Goal: Task Accomplishment & Management: Complete application form

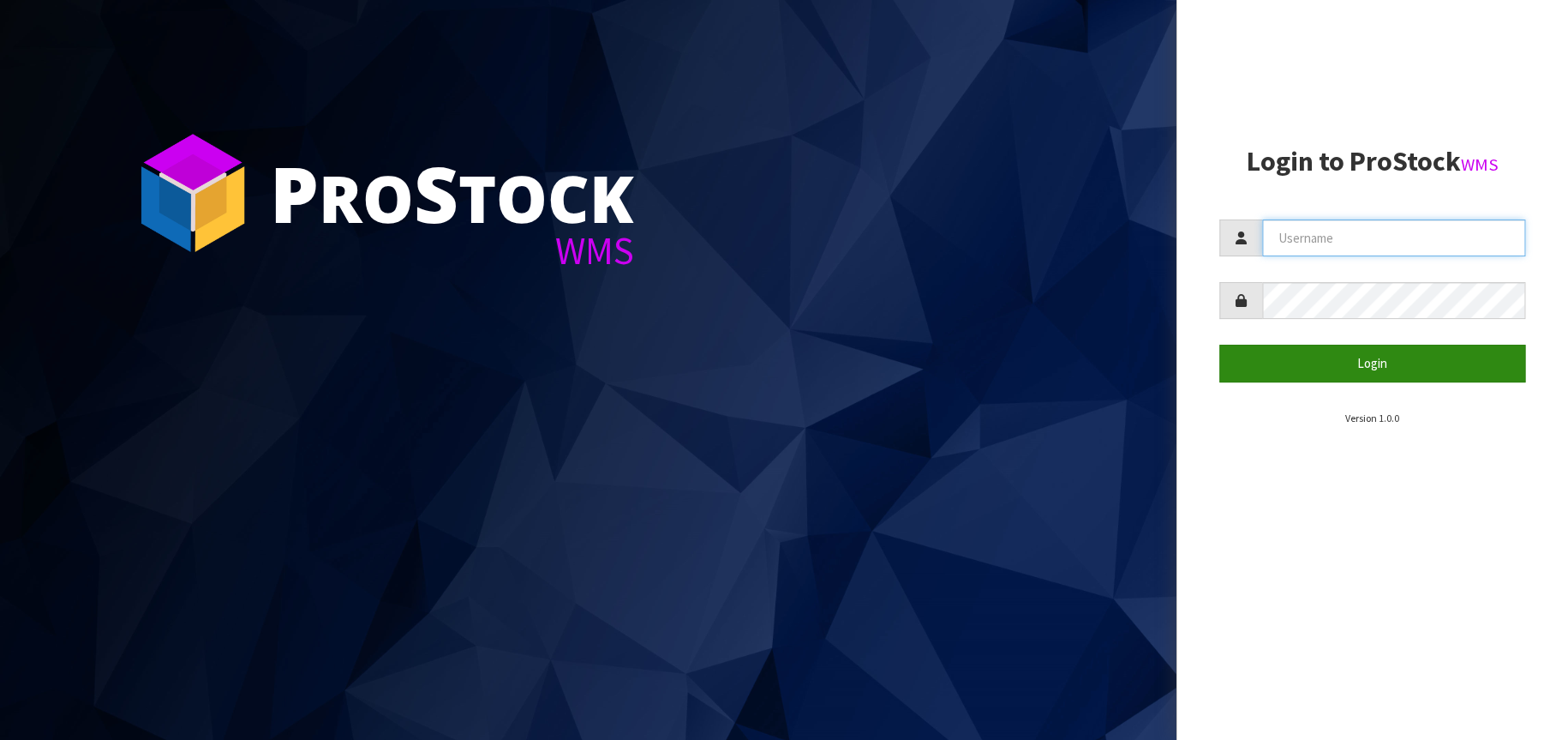
type input "[EMAIL_ADDRESS][DOMAIN_NAME]"
click at [1369, 360] on button "Login" at bounding box center [1372, 363] width 307 height 37
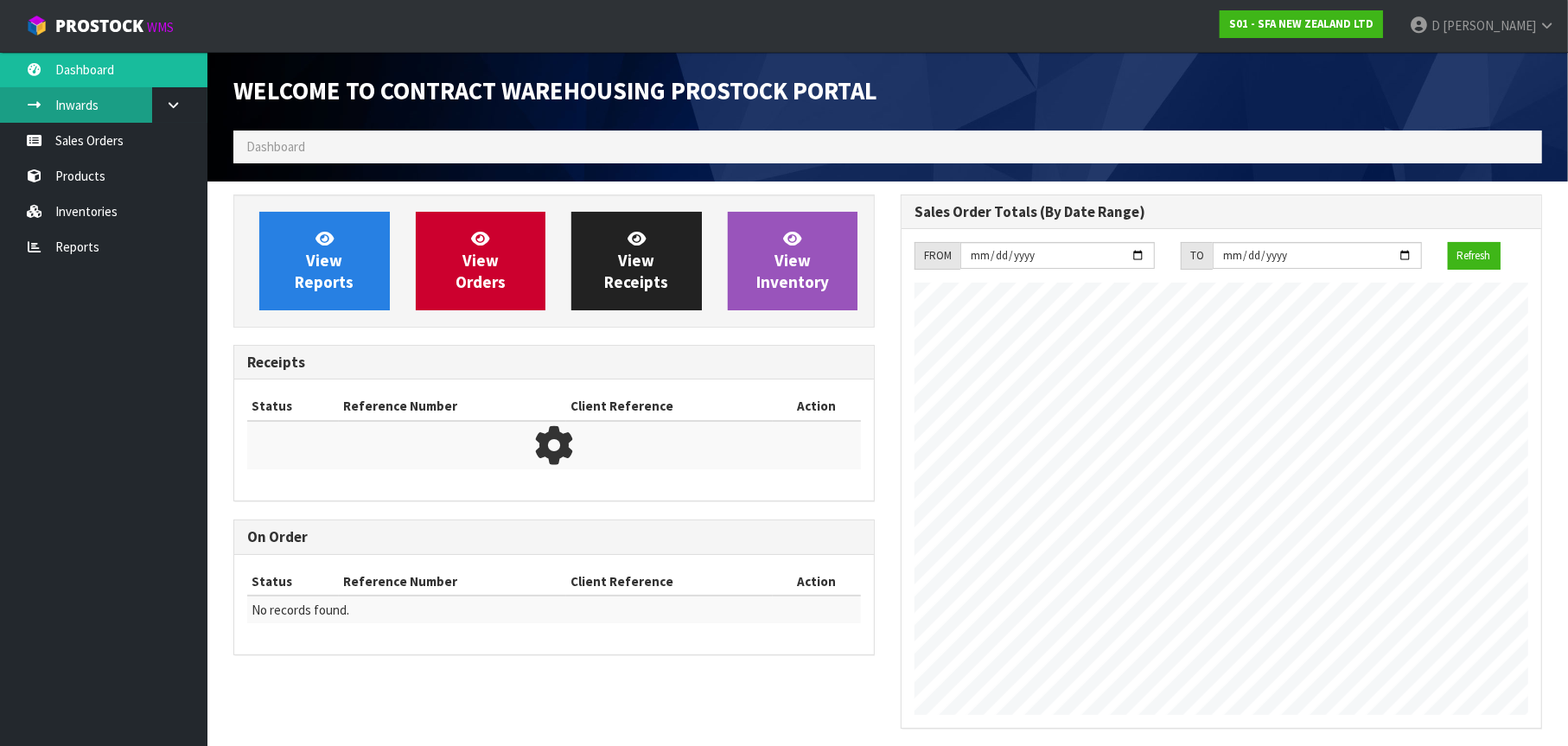
scroll to position [958, 668]
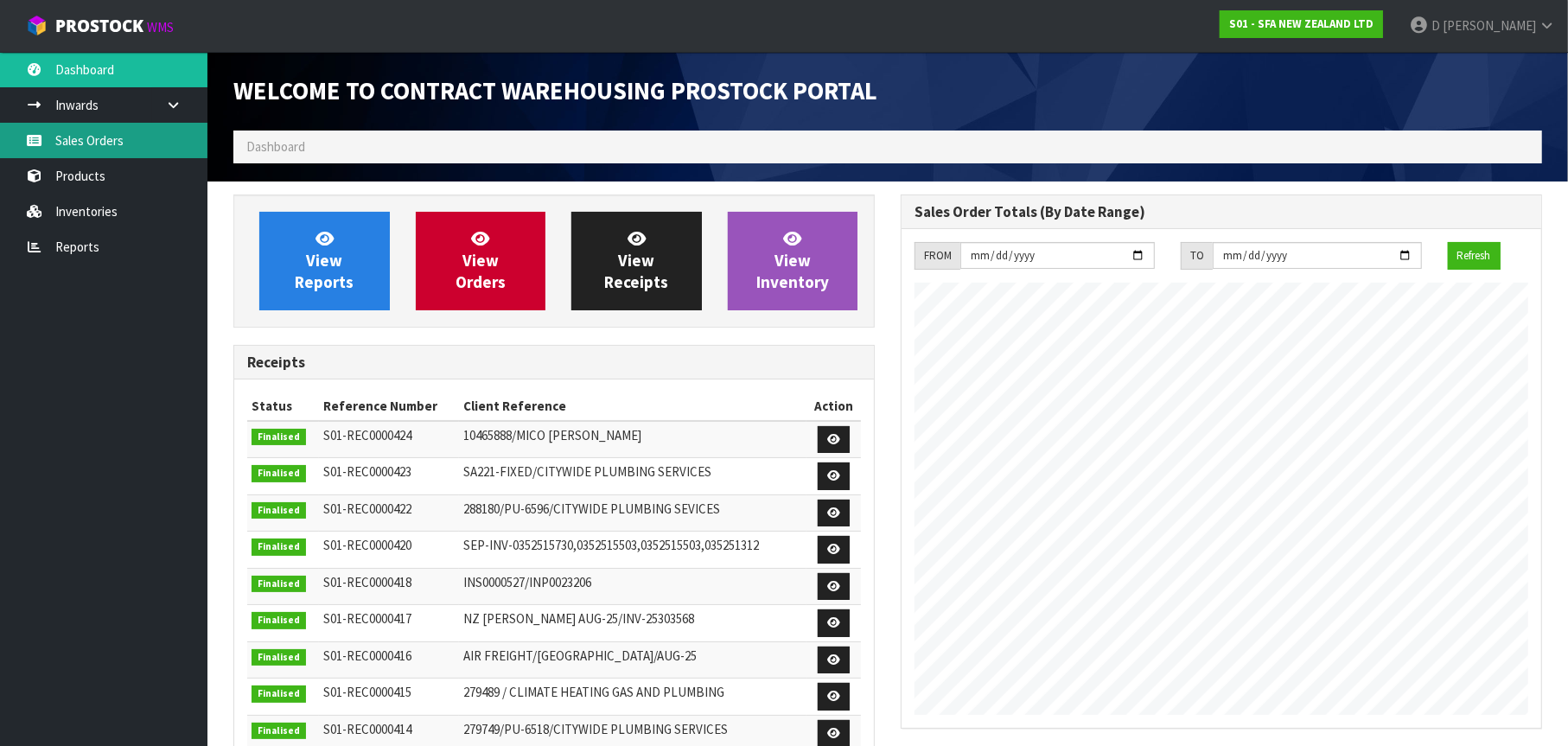
click at [90, 135] on link "Sales Orders" at bounding box center [104, 140] width 207 height 36
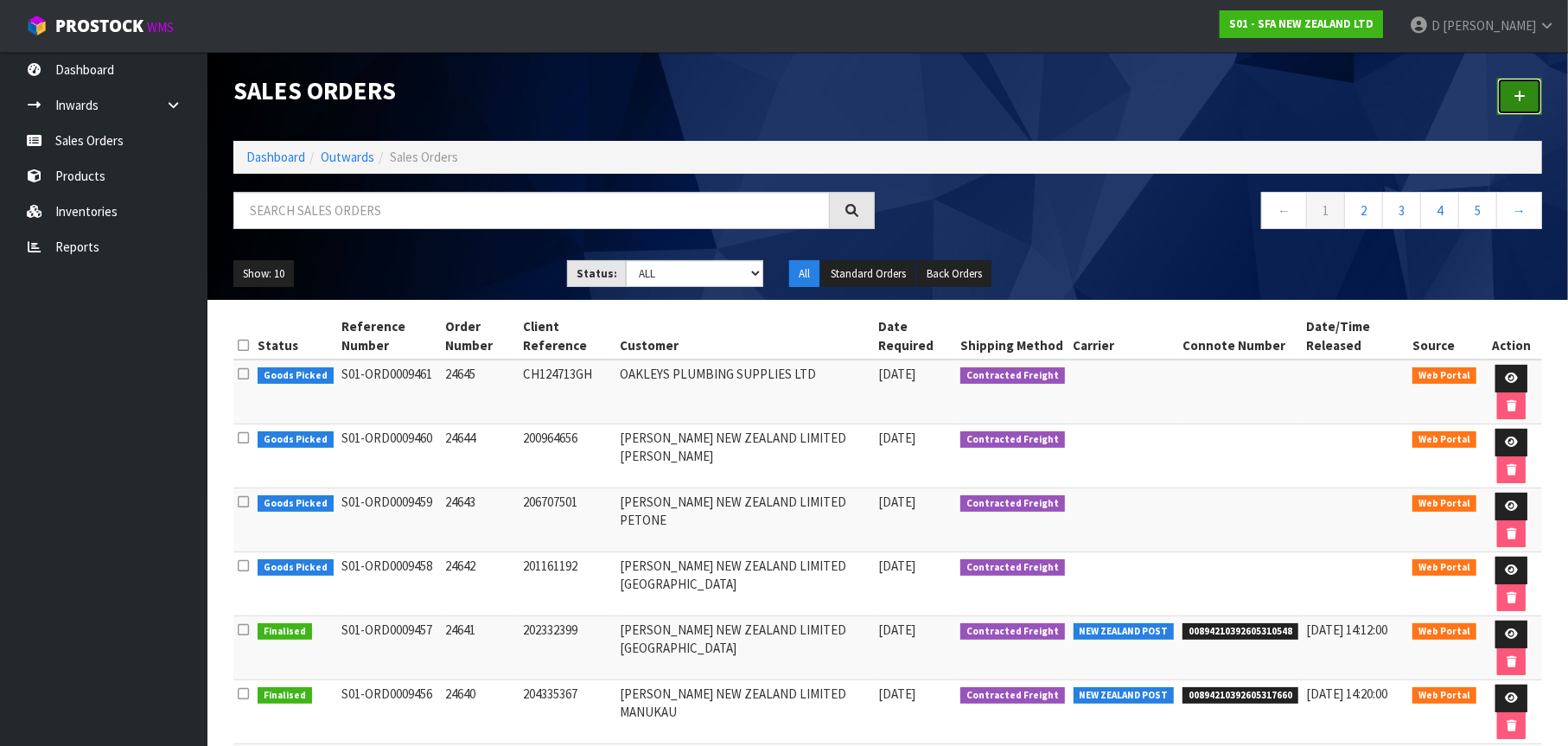
click at [1525, 96] on icon at bounding box center [1520, 96] width 12 height 13
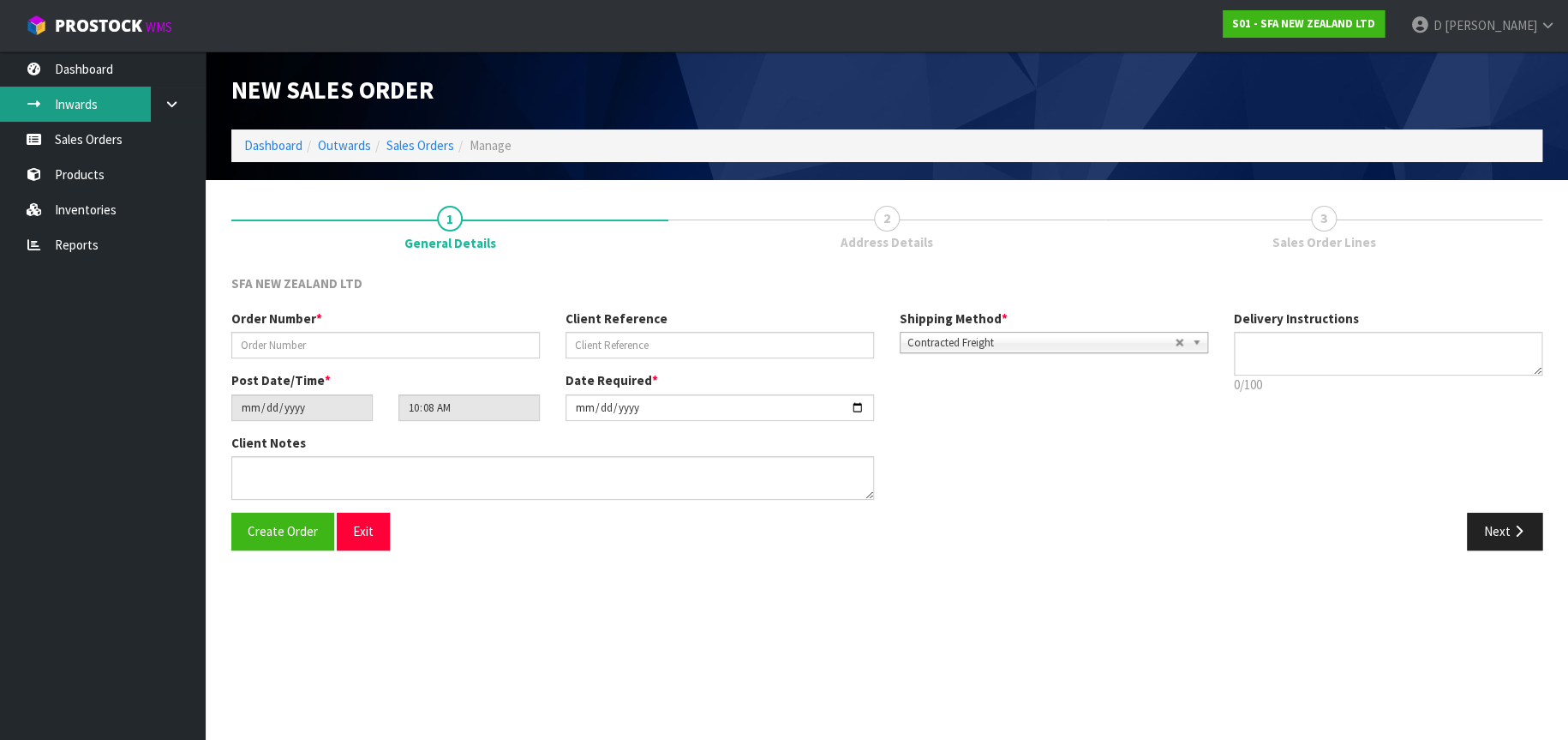
click at [79, 102] on link "Inwards" at bounding box center [103, 104] width 206 height 35
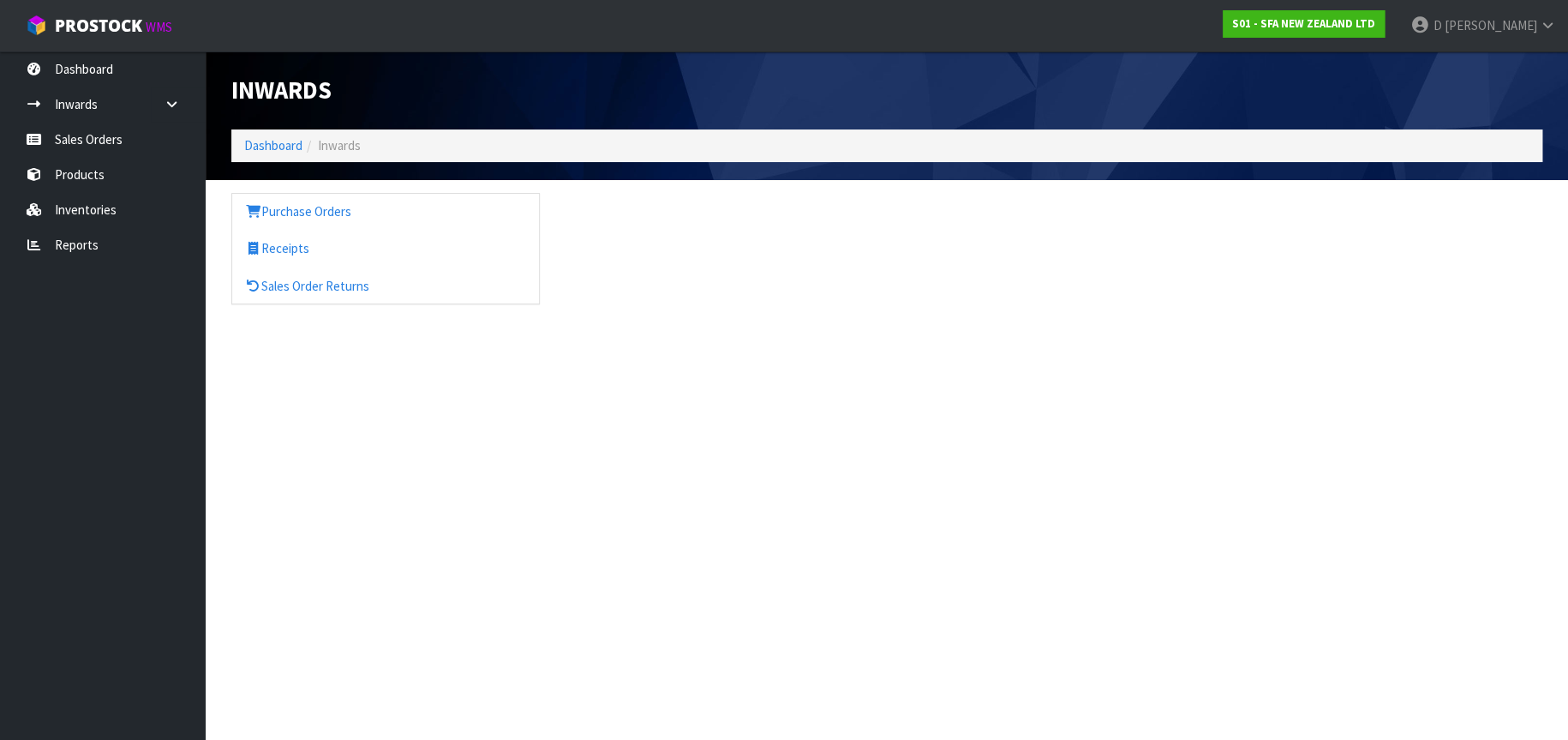
click at [82, 139] on body "Toggle navigation ProStock WMS S01 - SFA NEW ZEALAND LTD [PERSON_NAME] Logout D…" at bounding box center [784, 370] width 1568 height 740
click at [82, 139] on link "Sales Orders" at bounding box center [103, 139] width 206 height 35
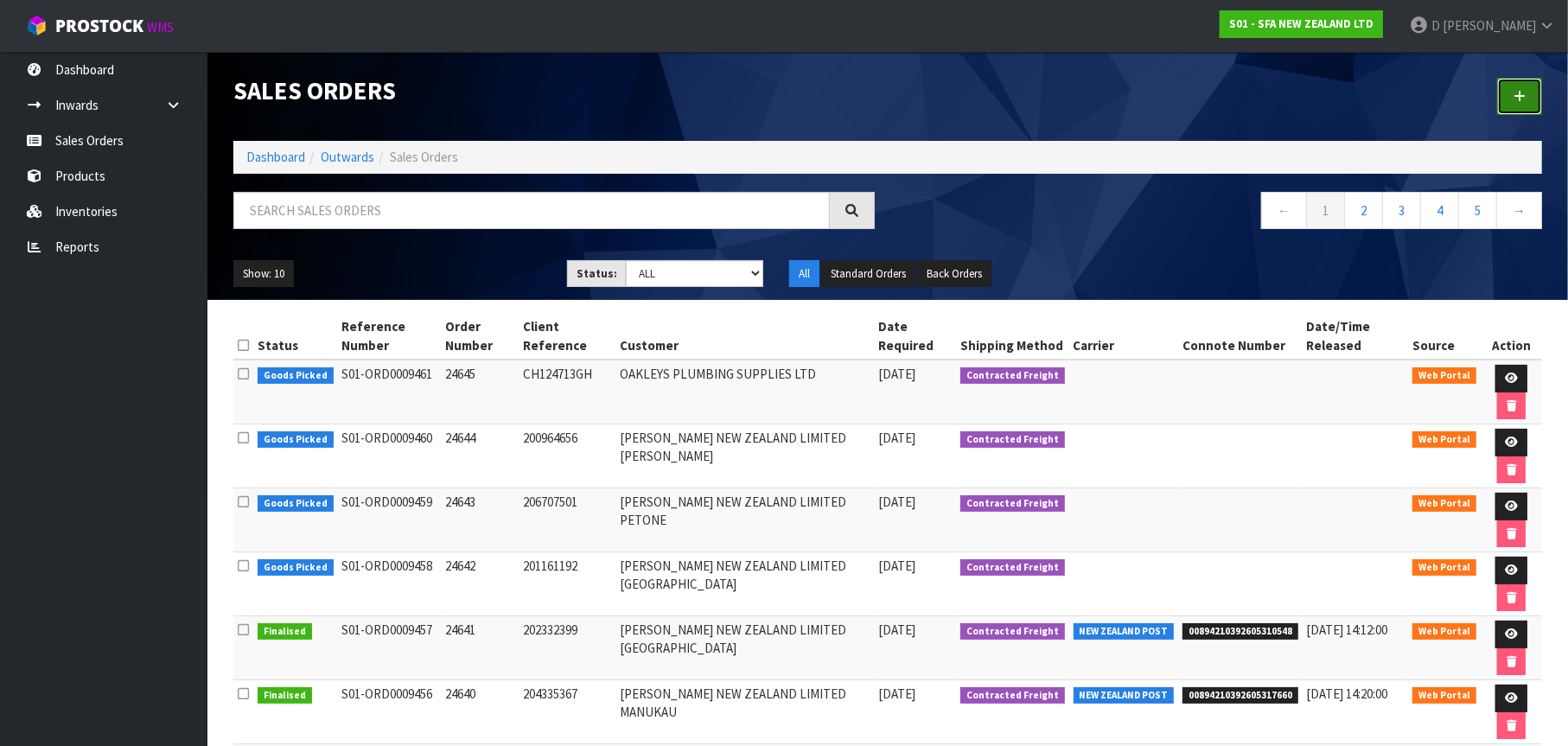
click at [1531, 94] on link at bounding box center [1520, 96] width 45 height 37
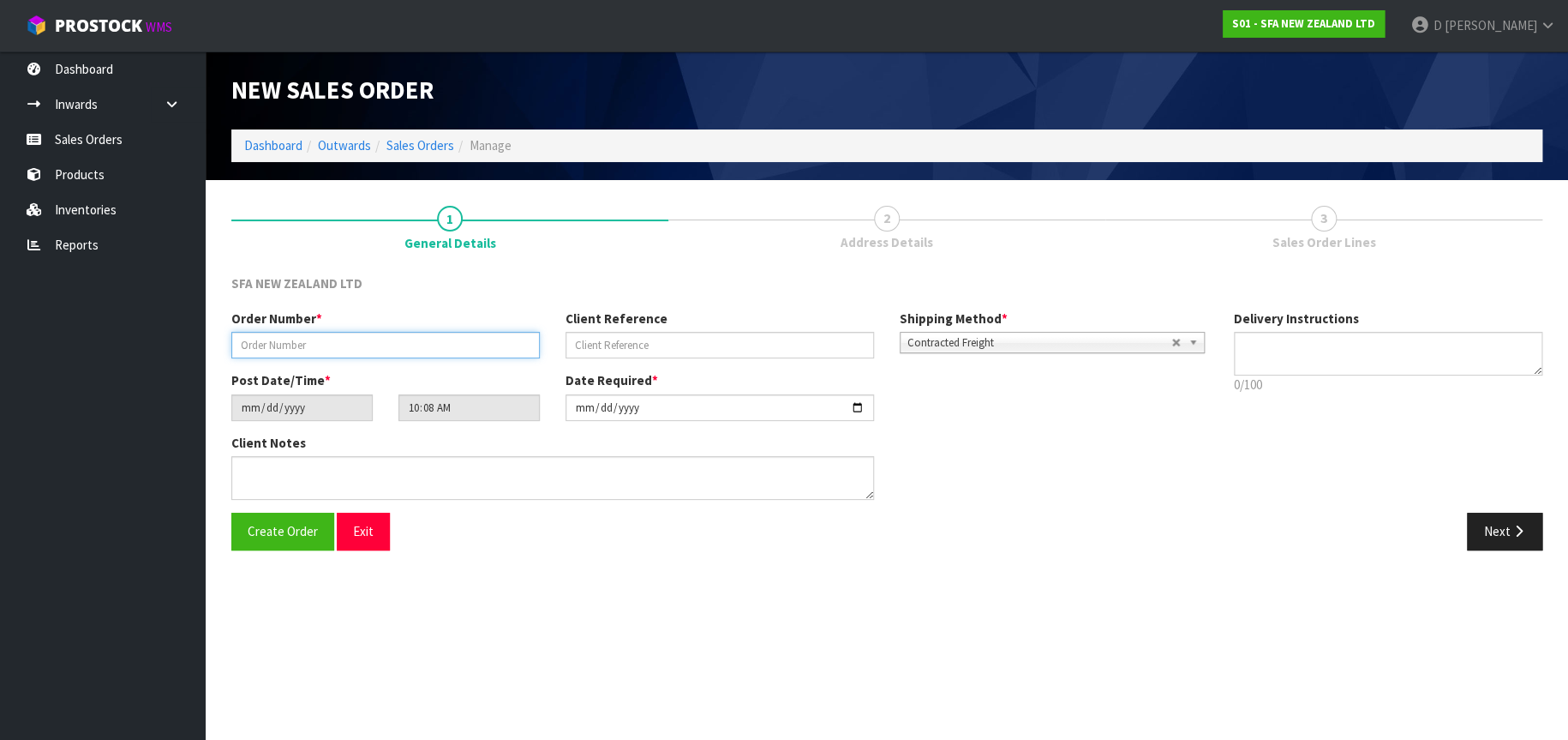
click at [378, 341] on input "text" at bounding box center [385, 345] width 308 height 27
type input "24646"
type input "TR37075"
click at [1522, 520] on button "Next" at bounding box center [1504, 531] width 75 height 37
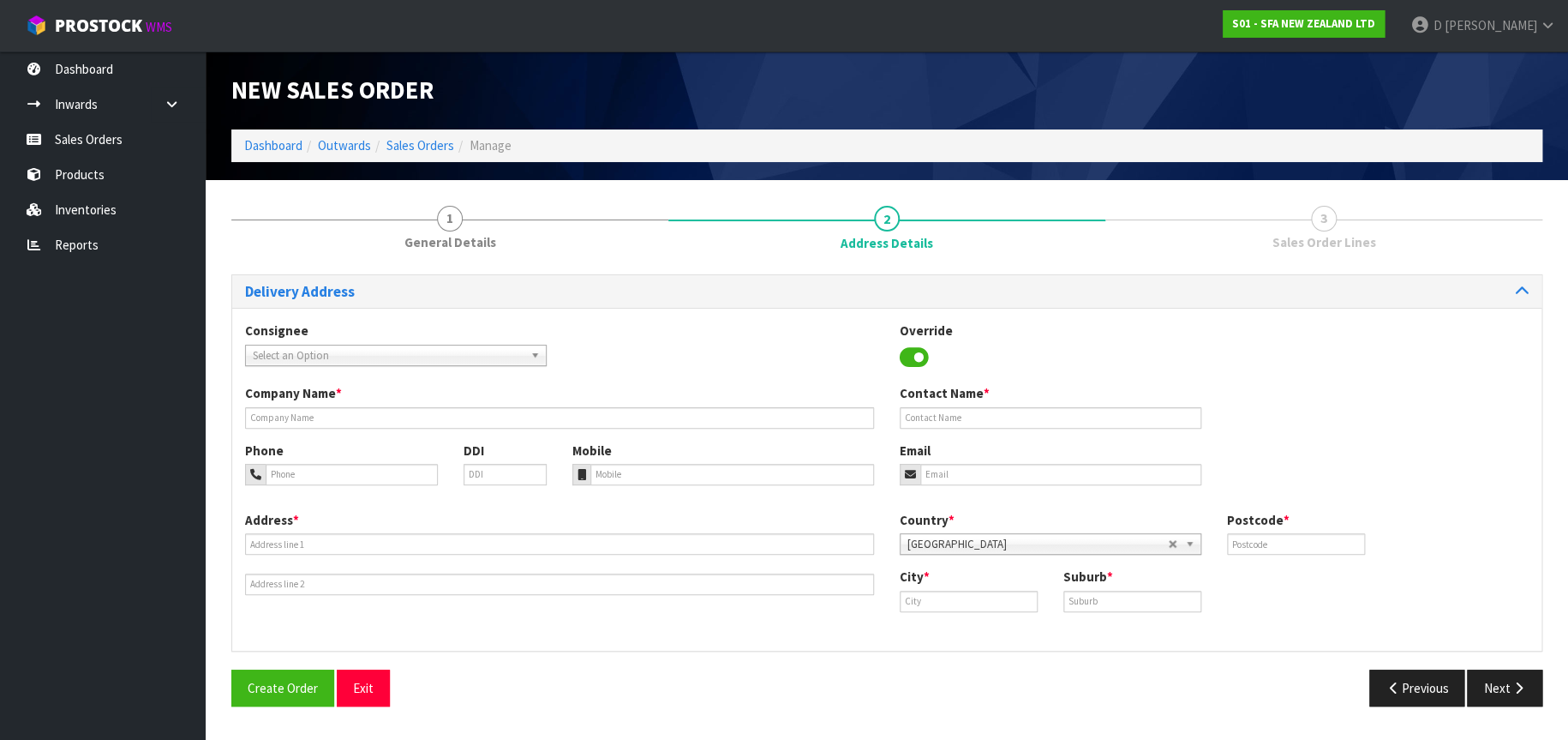
click at [339, 353] on span "Select an Option" at bounding box center [388, 356] width 270 height 21
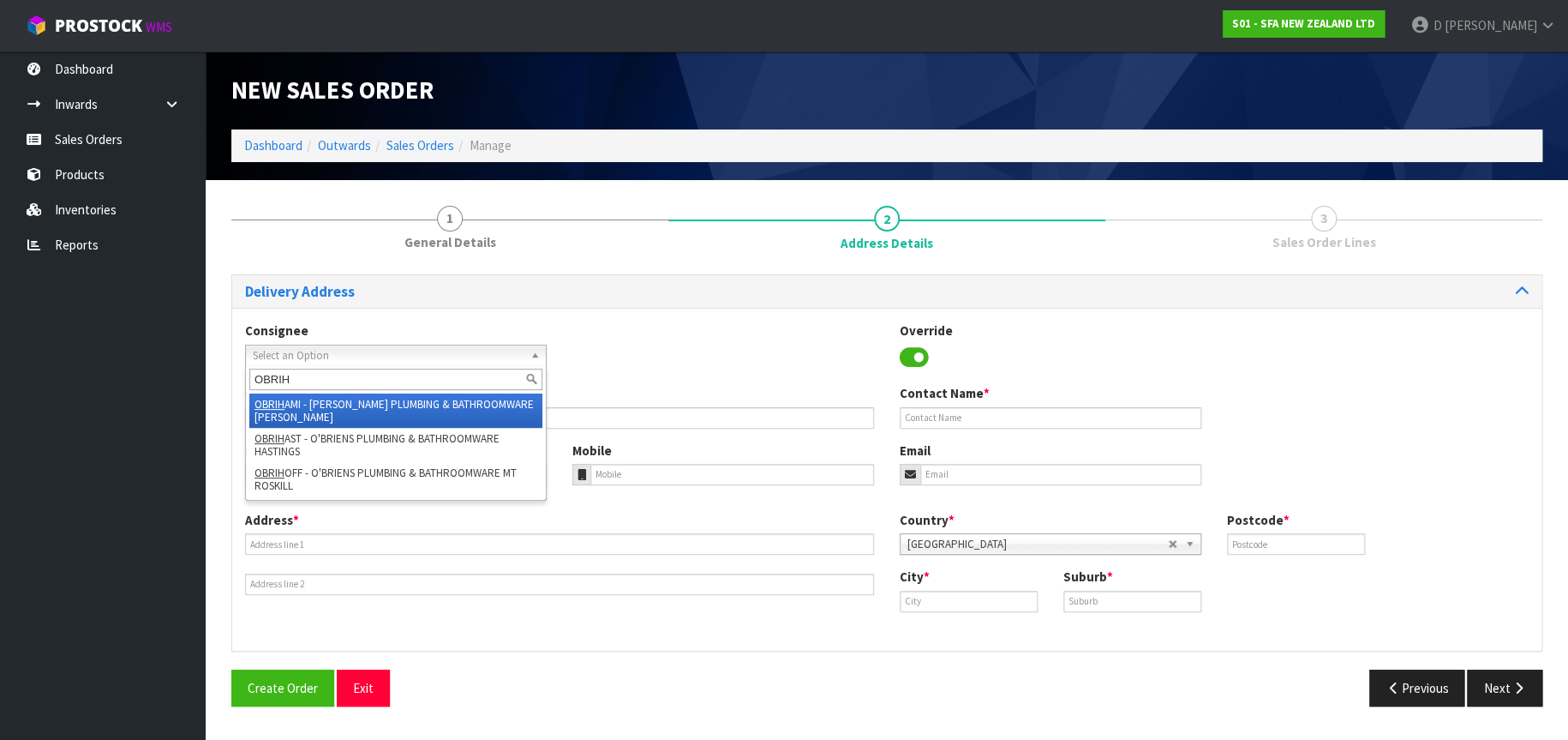
type input "OBRIH"
click at [335, 398] on li "OBRIH AMI - [PERSON_NAME] PLUMBING & BATHROOMWARE [PERSON_NAME]" at bounding box center [396, 411] width 293 height 35
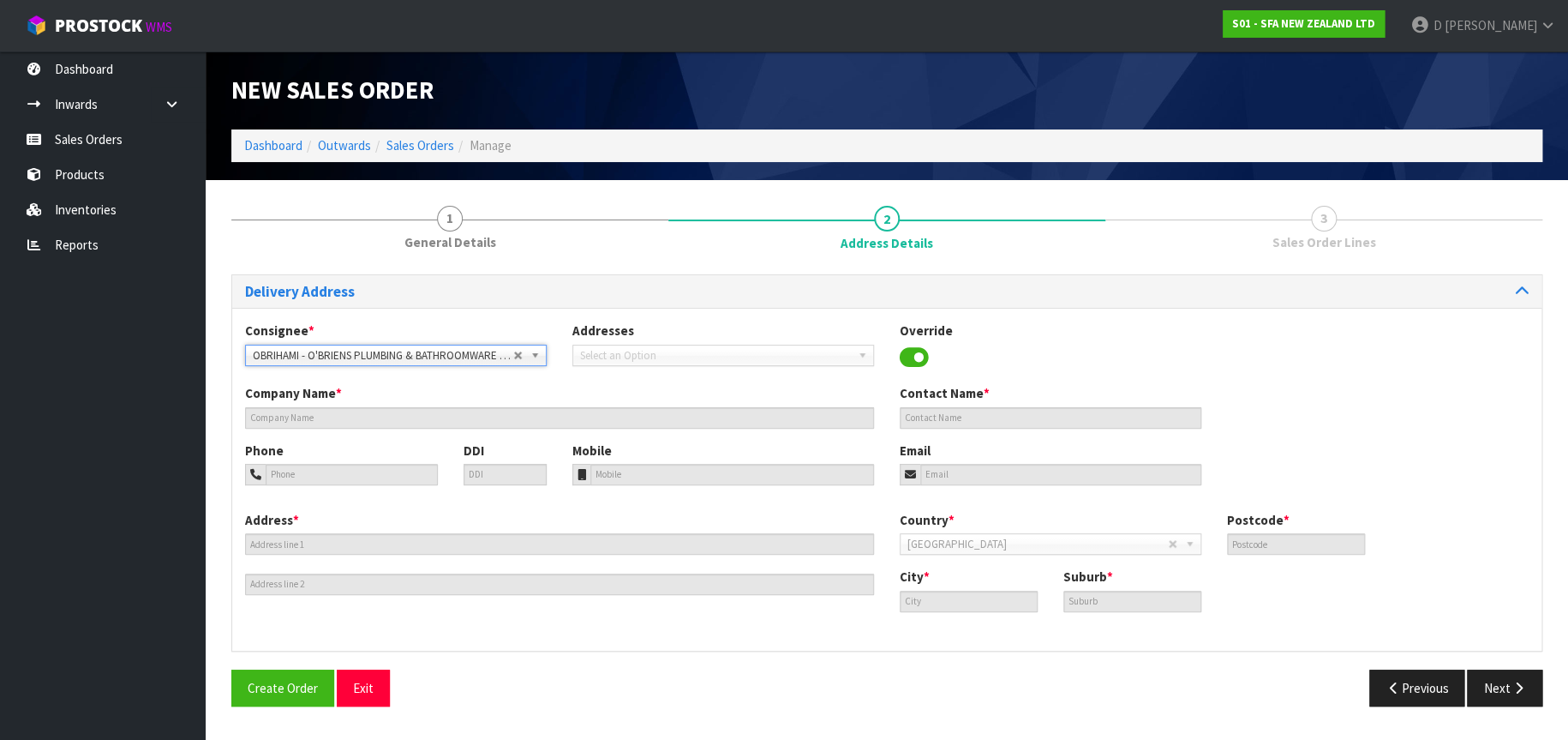
type input "O'BRIENS PLUMBING & BATHROOMWARE [PERSON_NAME]"
type input "[STREET_ADDRESS][PERSON_NAME]"
type input "3288"
type input "[PERSON_NAME]"
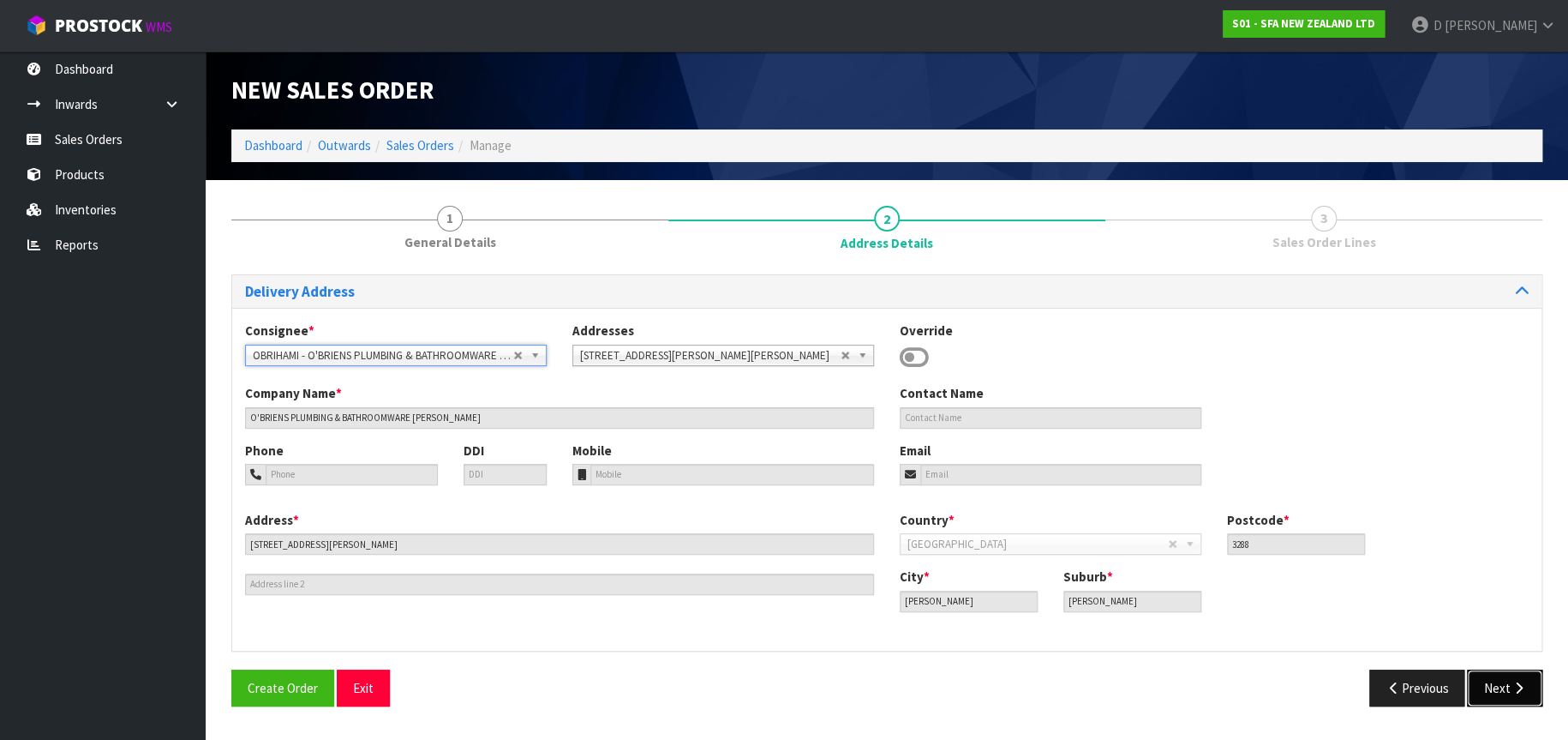
click at [1500, 680] on button "Next" at bounding box center [1504, 688] width 75 height 37
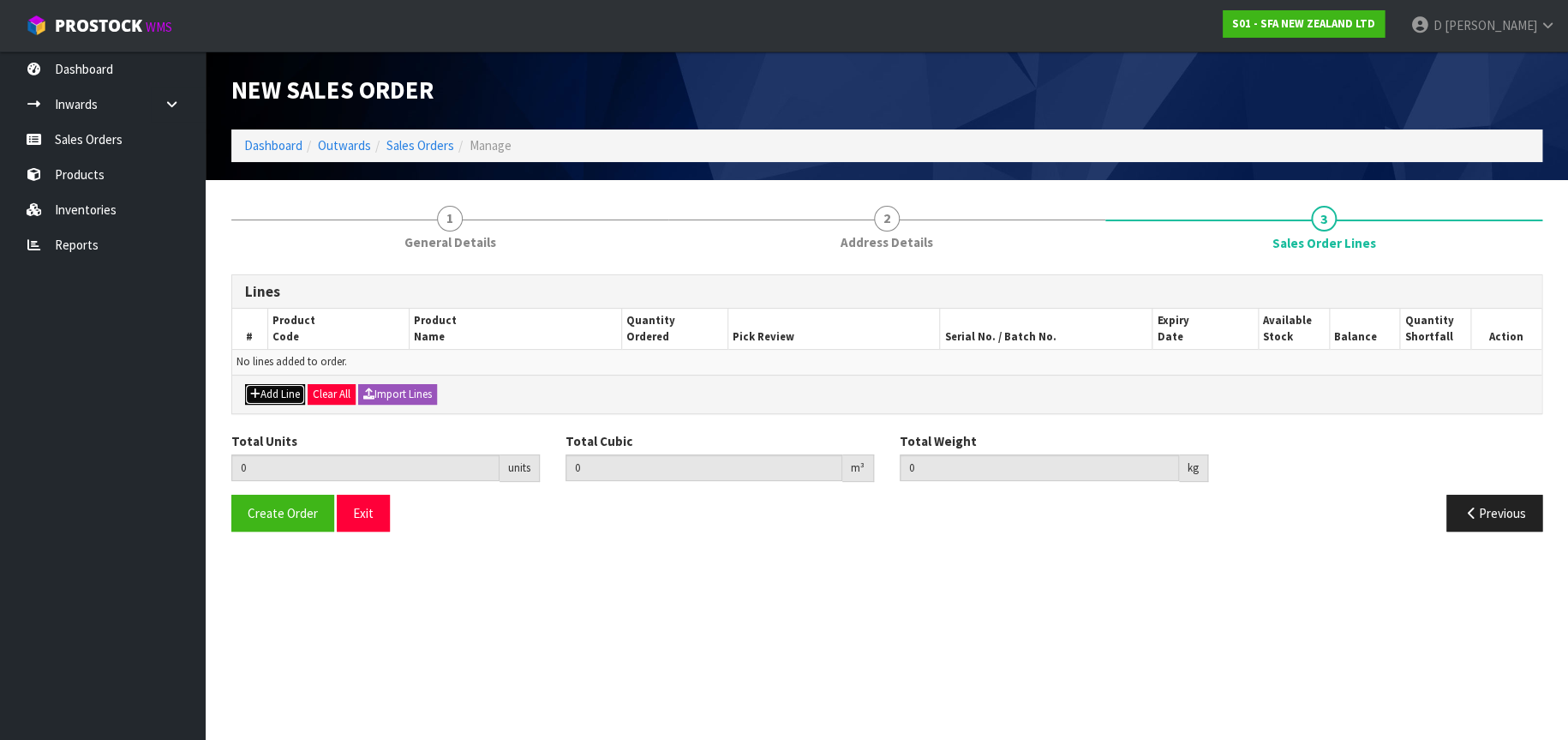
click at [251, 395] on icon "button" at bounding box center [256, 393] width 10 height 11
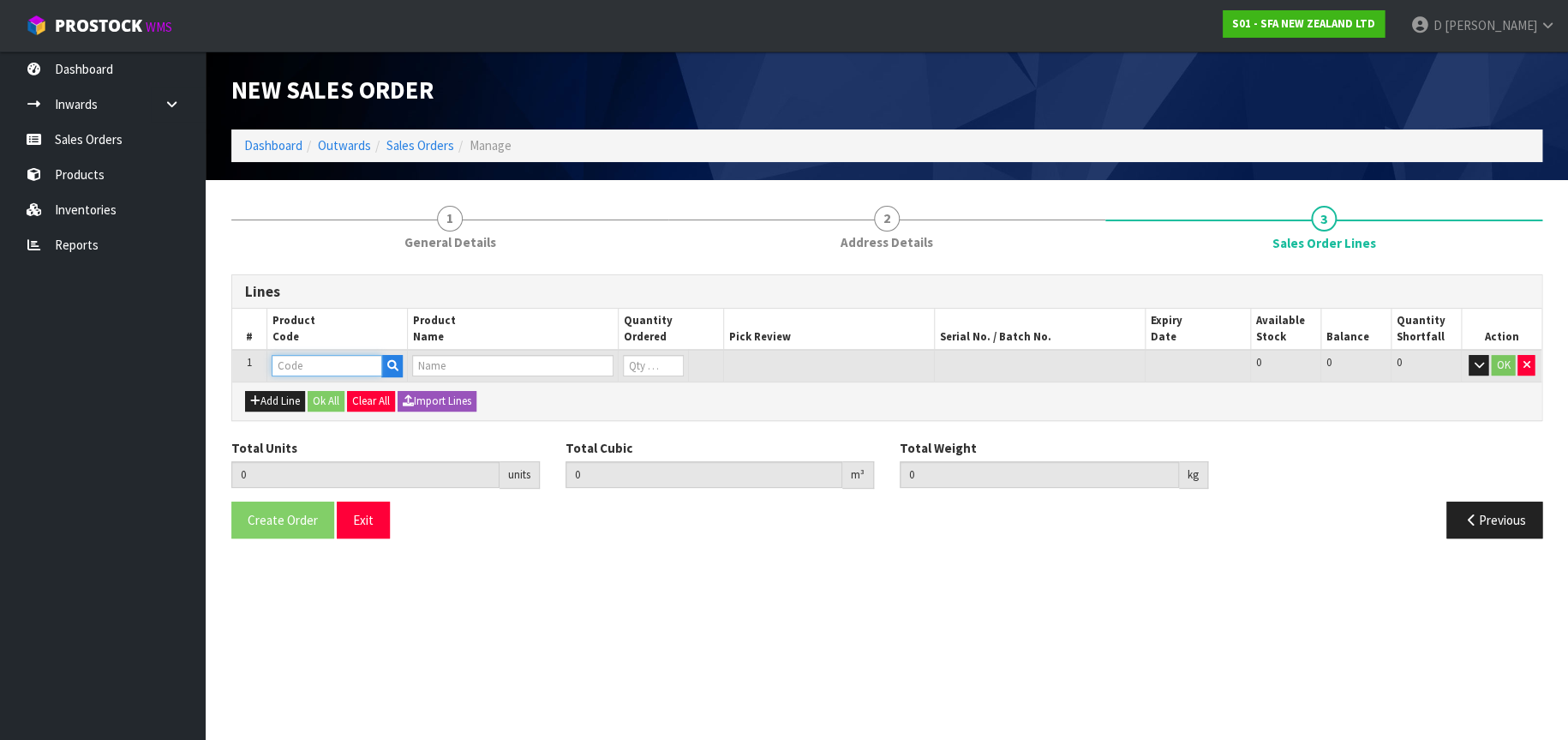
click at [299, 367] on input "text" at bounding box center [327, 366] width 111 height 22
type input "SA81"
click at [333, 397] on link "SA81" at bounding box center [340, 394] width 136 height 23
type input "SA81"
type input "0.000000"
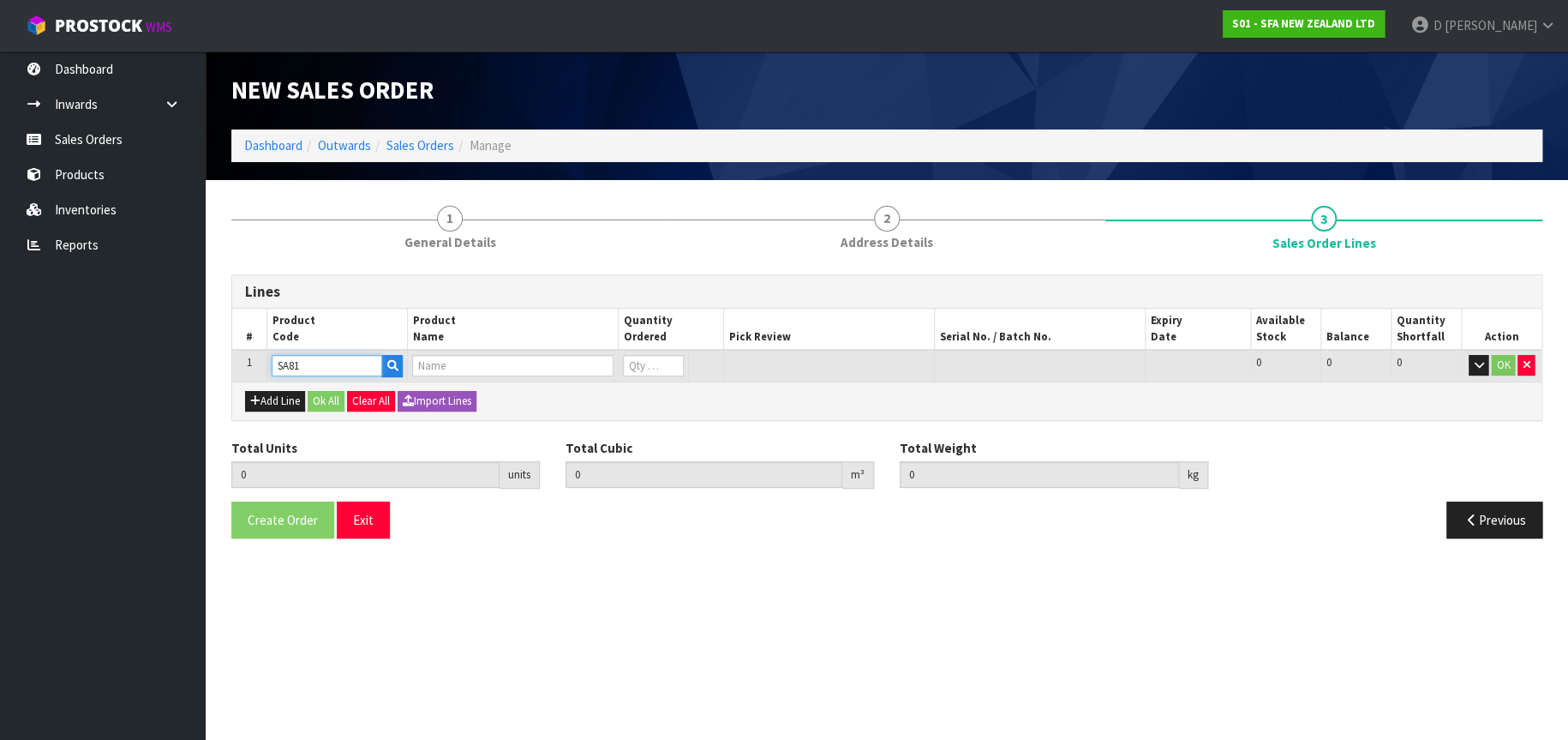
type input "0.000"
type input "SANIACCESS 3"
type input "0"
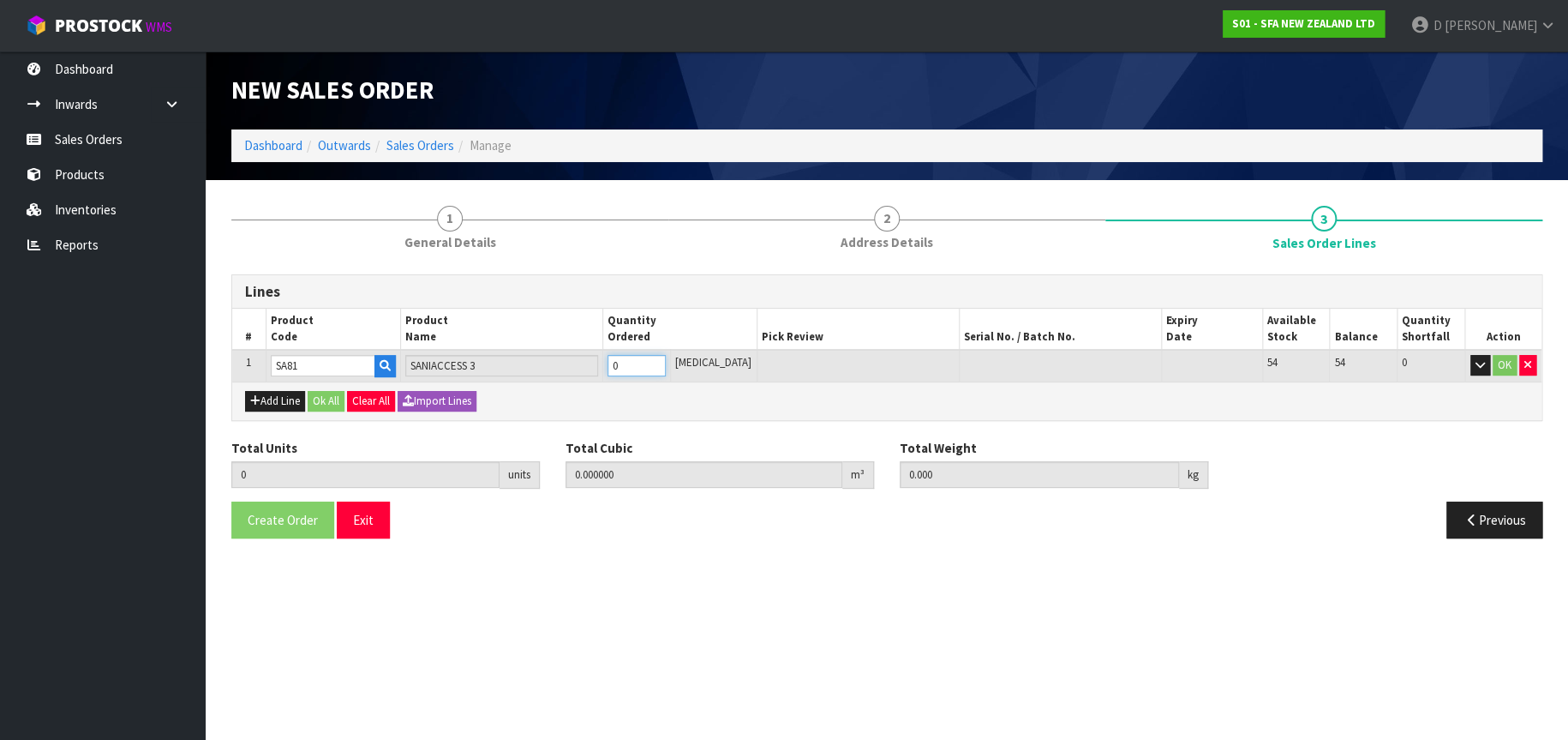
type input "1"
type input "0.047025"
type input "7.5"
type input "1"
click at [1501, 365] on button "OK" at bounding box center [1505, 366] width 24 height 21
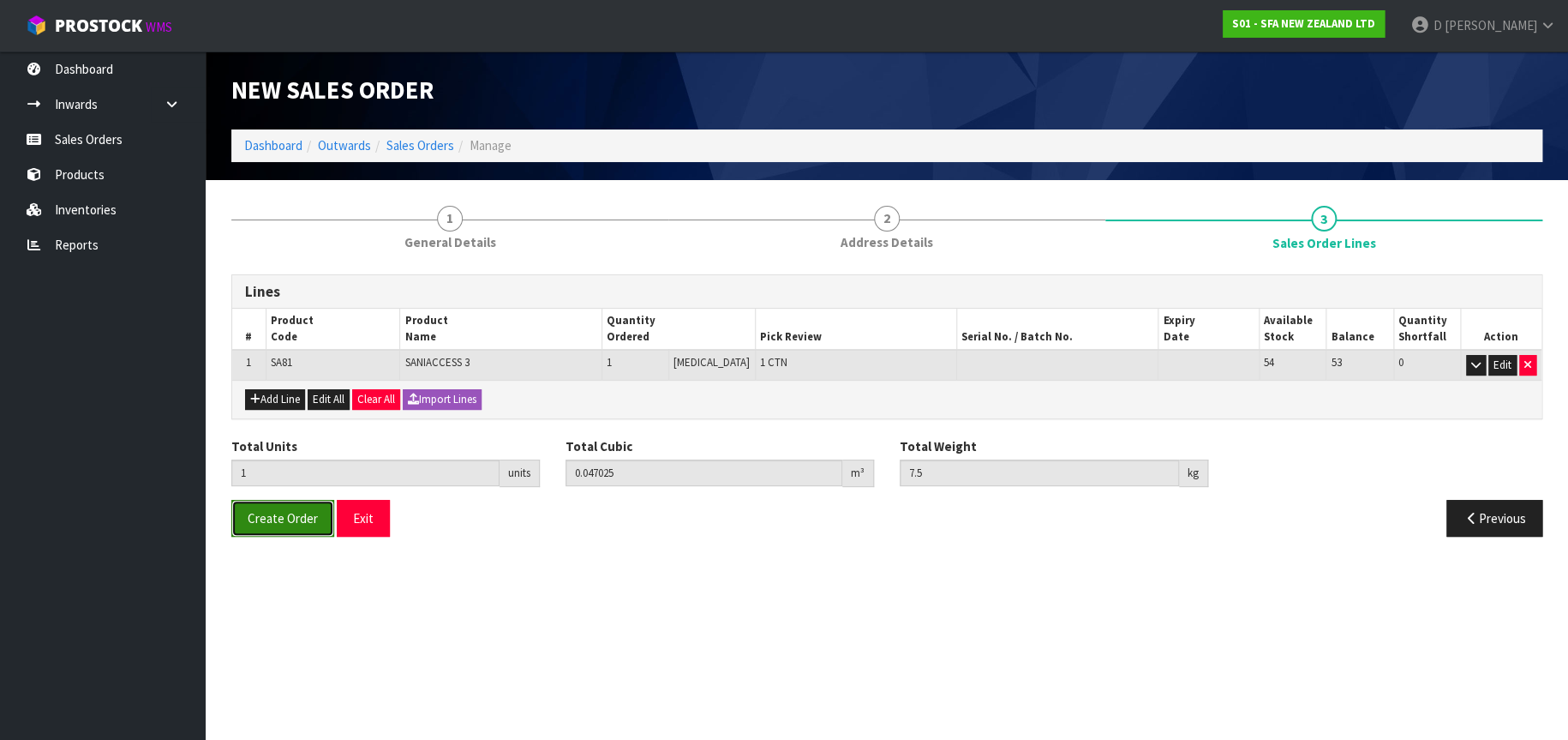
click at [280, 520] on span "Create Order" at bounding box center [282, 518] width 70 height 16
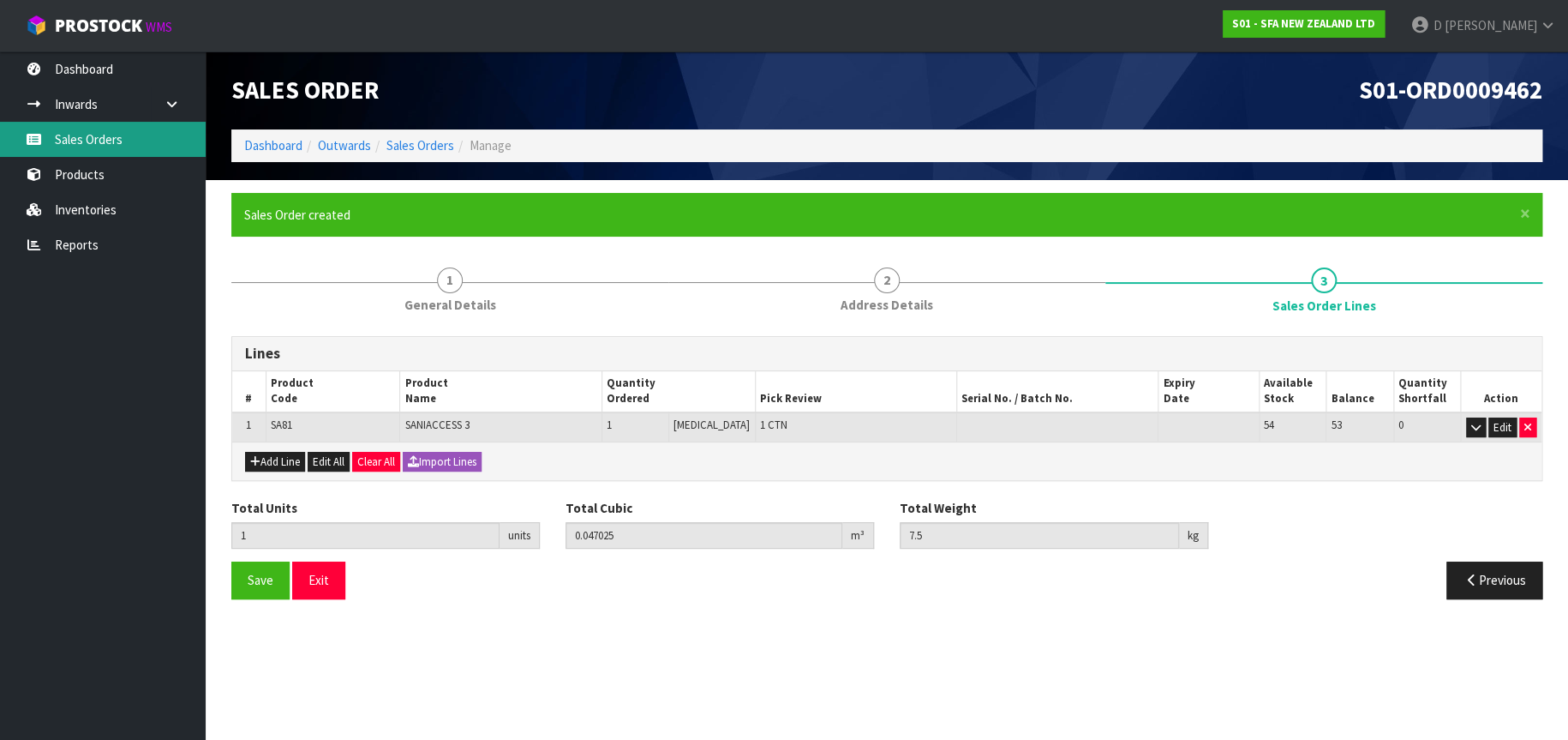
click at [107, 141] on link "Sales Orders" at bounding box center [103, 139] width 206 height 35
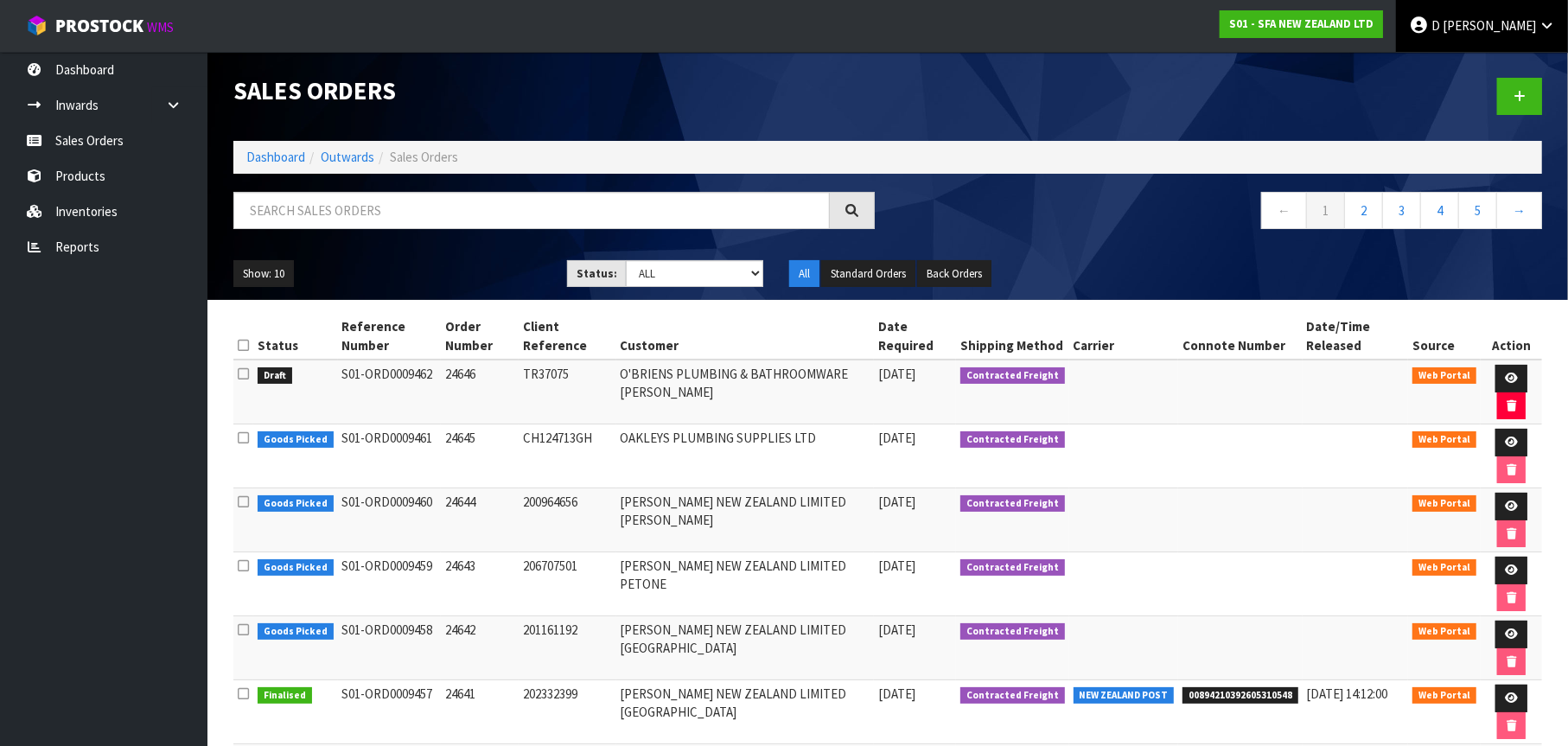
click at [1537, 18] on link "[PERSON_NAME]" at bounding box center [1482, 26] width 172 height 52
click at [1504, 62] on link "Logout" at bounding box center [1498, 68] width 137 height 24
